Goal: Task Accomplishment & Management: Manage account settings

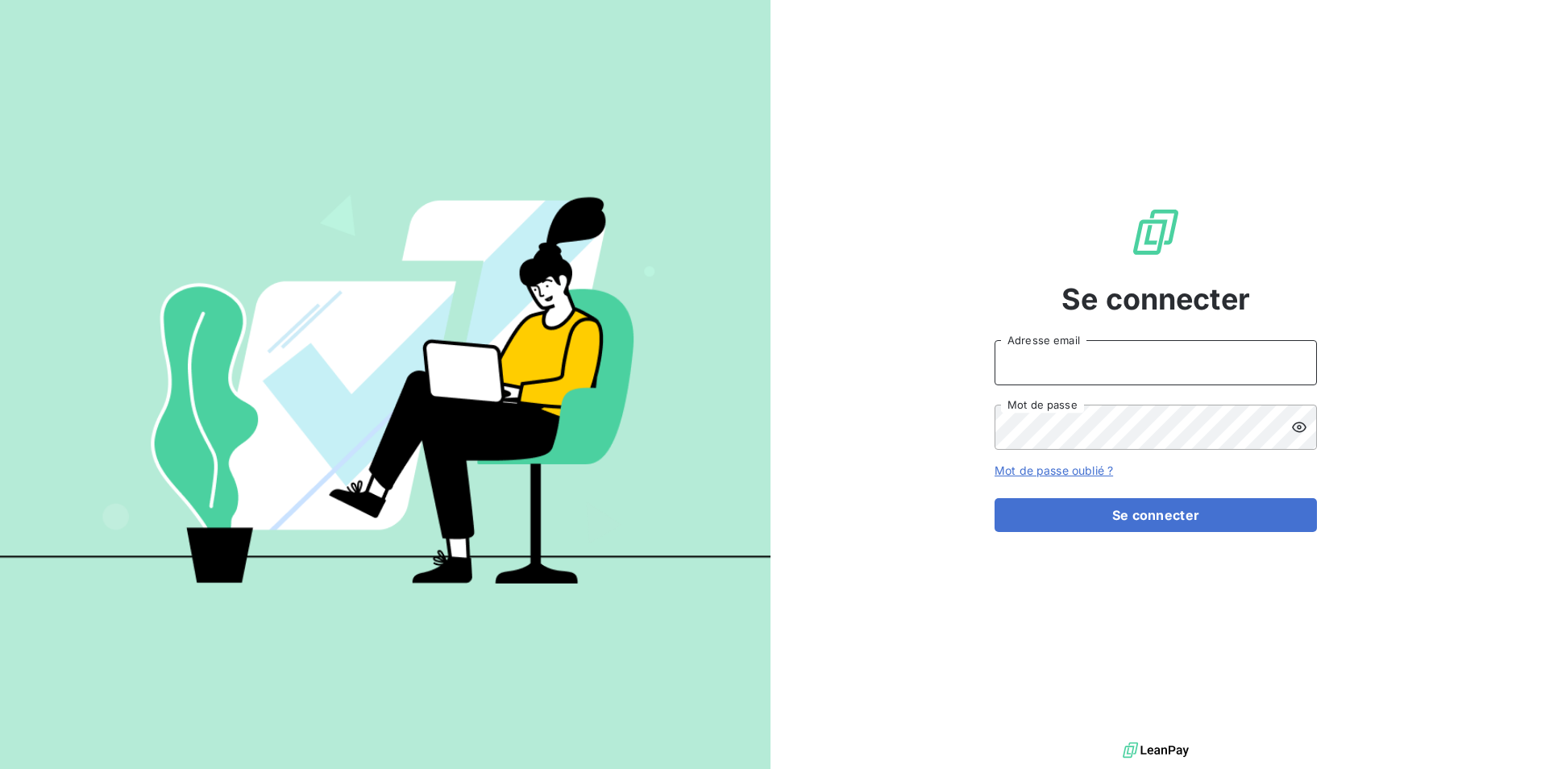
type input "RAMECOURT"
click at [1461, 63] on div "Se connecter RAMECOURT Adresse email Mot de passe Mot de passe oublié ? Se conn…" at bounding box center [1156, 369] width 771 height 738
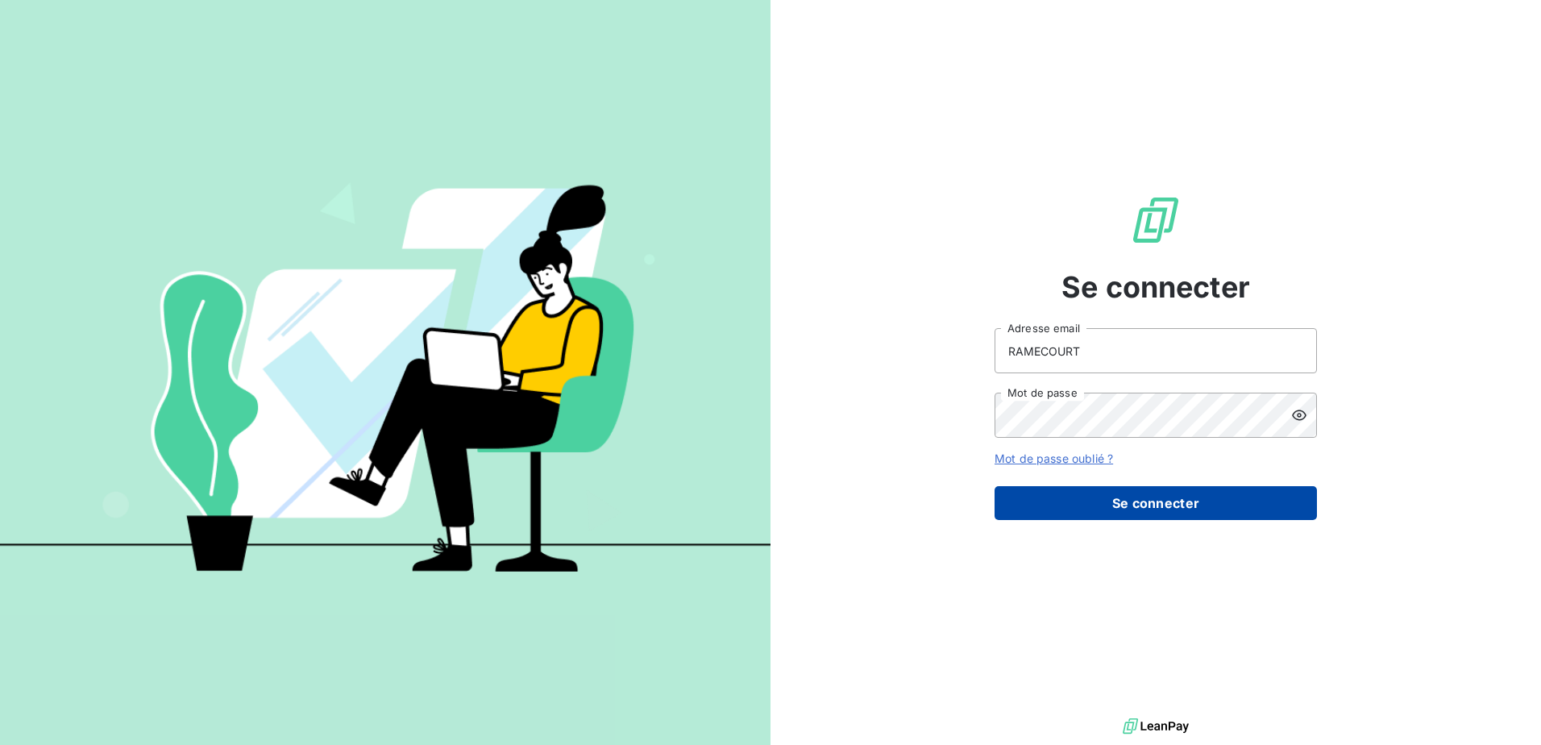
click at [1160, 503] on button "Se connecter" at bounding box center [1156, 503] width 322 height 34
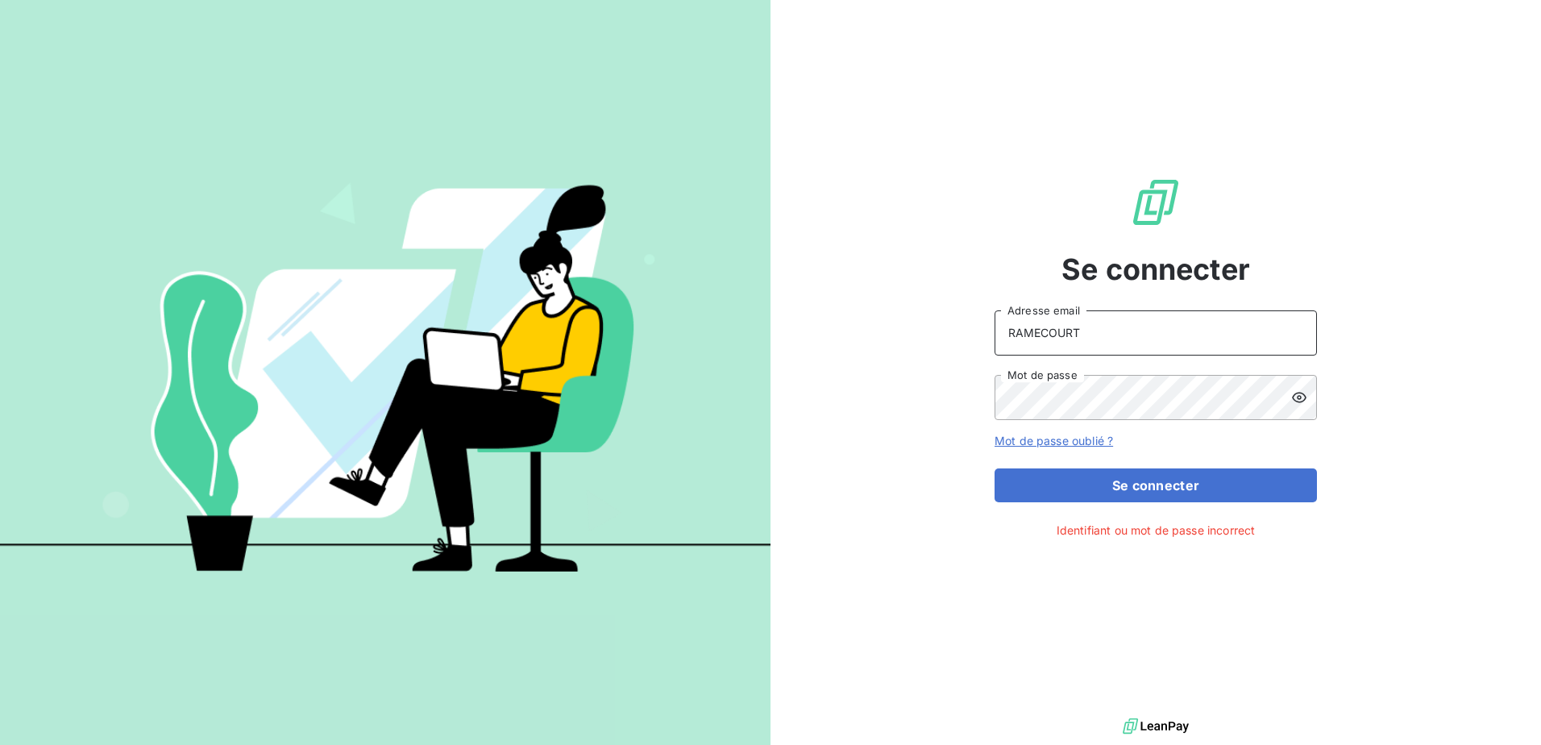
drag, startPoint x: 1103, startPoint y: 320, endPoint x: 884, endPoint y: 317, distance: 218.5
click at [884, 317] on div "Se connecter RAMECOURT Adresse email Mot de passe Mot de passe oublié ? Se conn…" at bounding box center [1156, 357] width 771 height 714
type input "franck.ramecourt@stti.fr"
click at [1296, 399] on icon at bounding box center [1299, 397] width 16 height 16
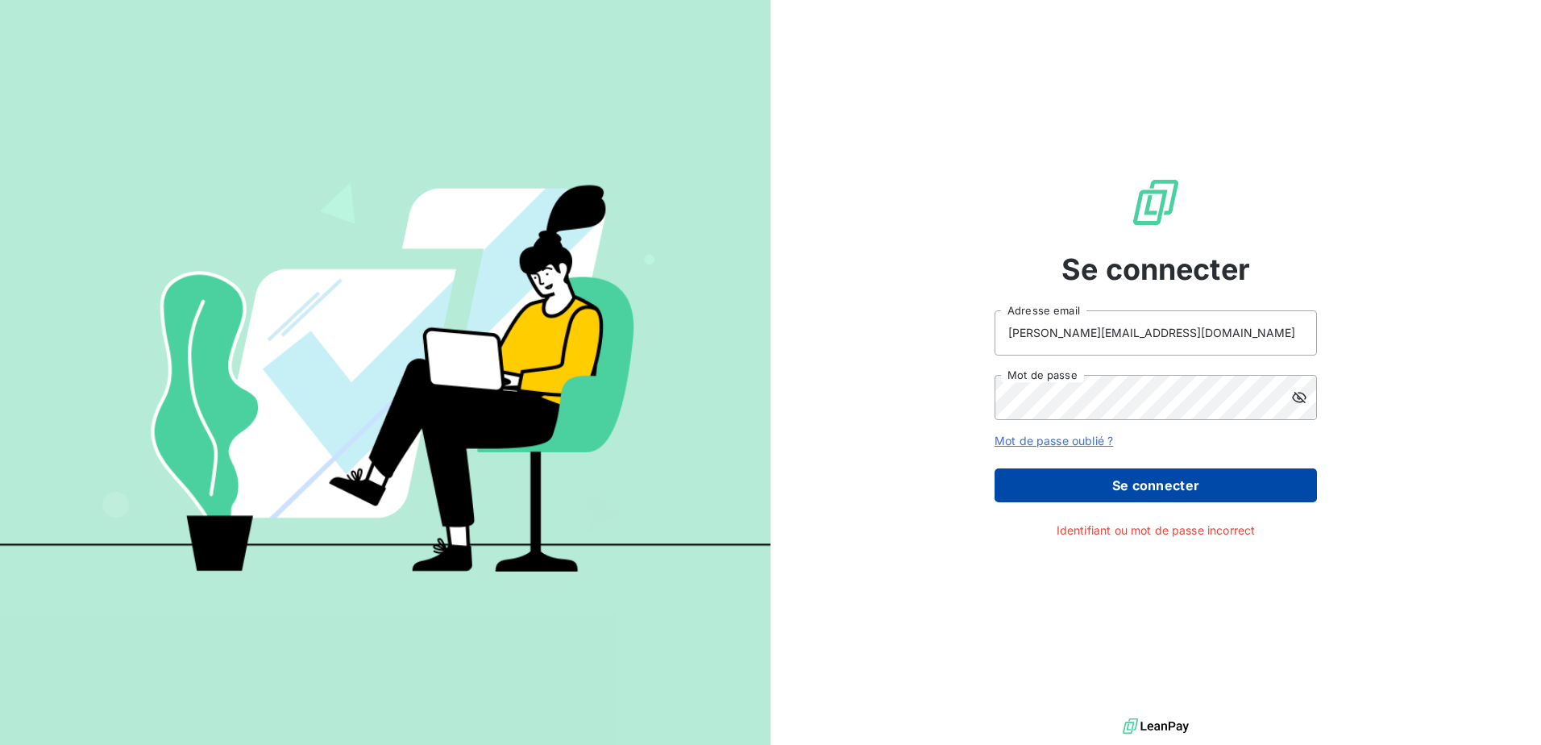
click at [1154, 494] on button "Se connecter" at bounding box center [1156, 485] width 322 height 34
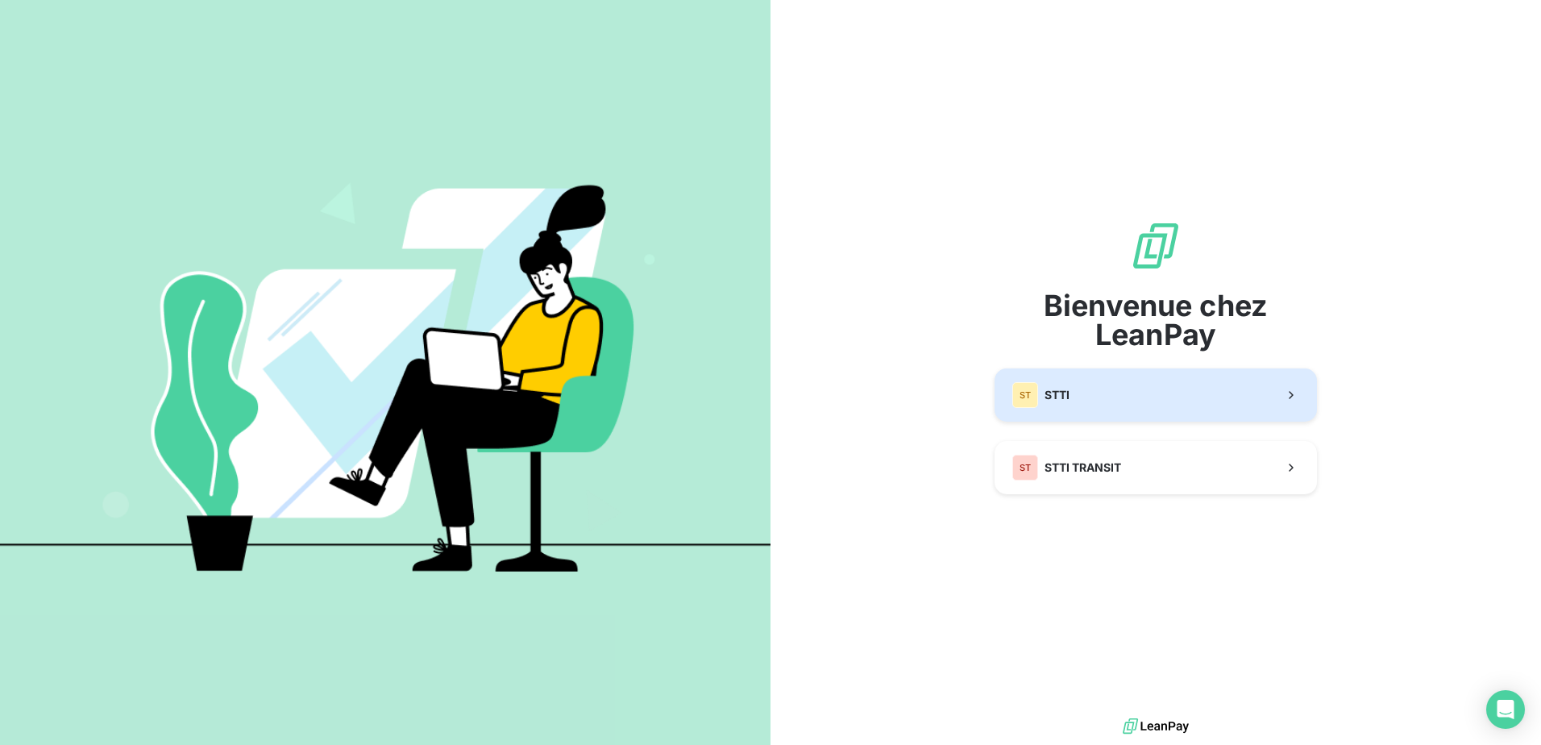
click at [1141, 399] on button "ST STTI" at bounding box center [1156, 394] width 322 height 53
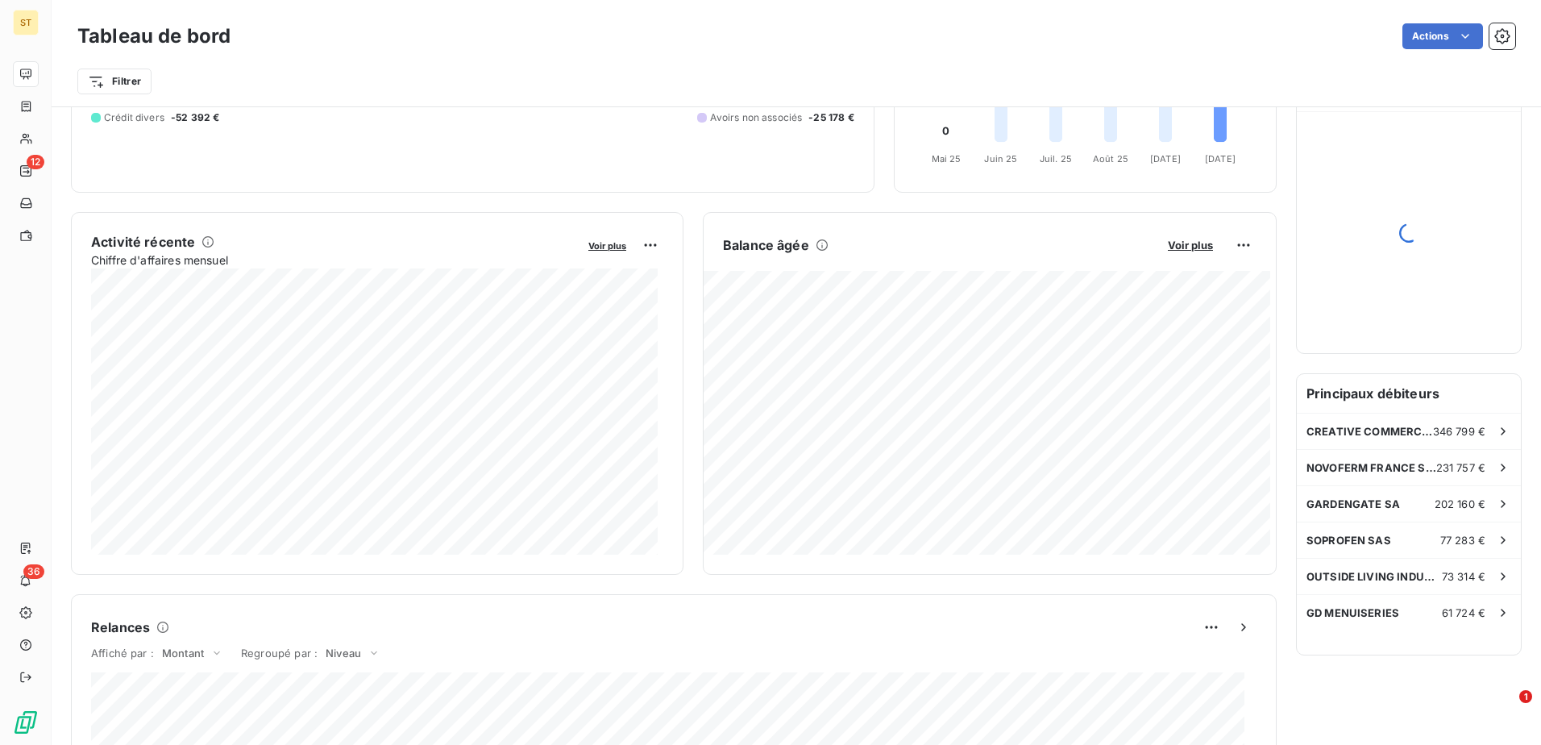
scroll to position [243, 0]
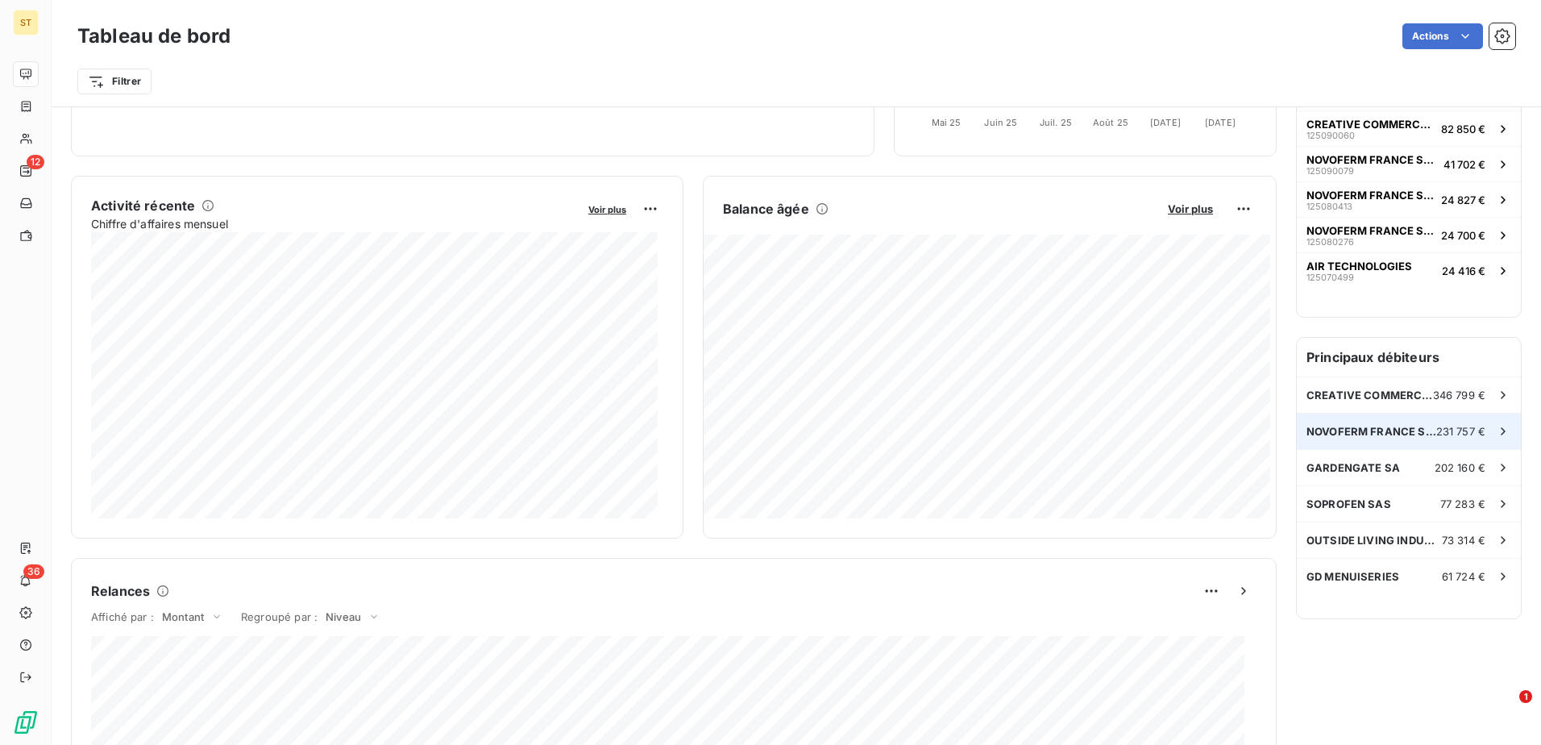
click at [1449, 436] on span "231 757 €" at bounding box center [1460, 431] width 49 height 13
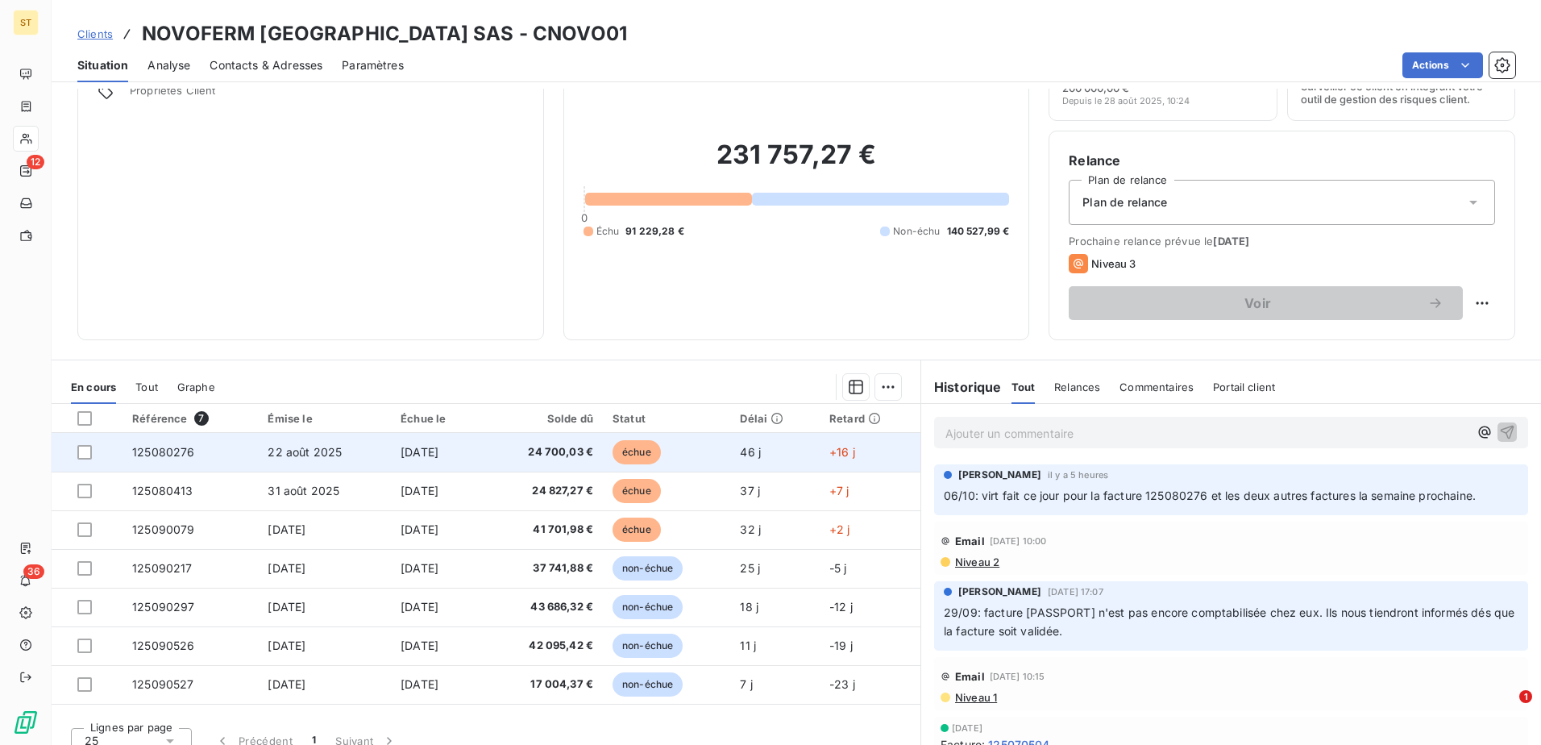
scroll to position [98, 0]
